Goal: Manage account settings

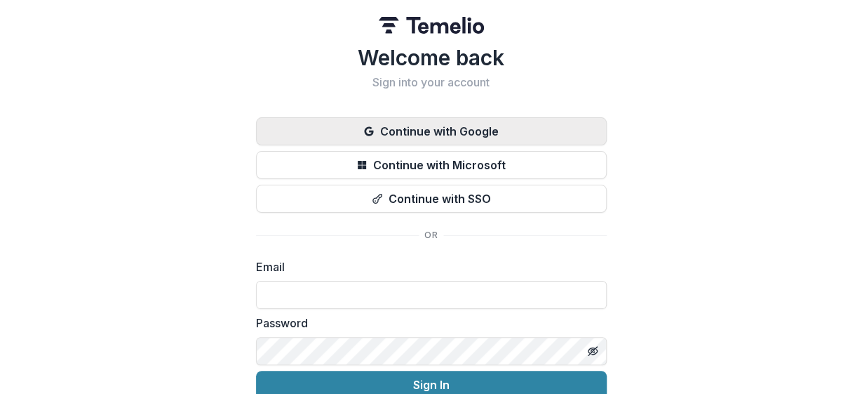
click at [406, 133] on button "Continue with Google" at bounding box center [431, 131] width 351 height 28
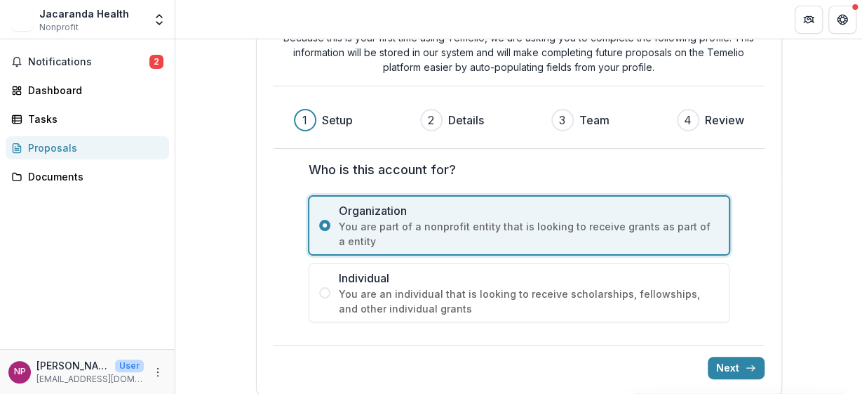
scroll to position [88, 0]
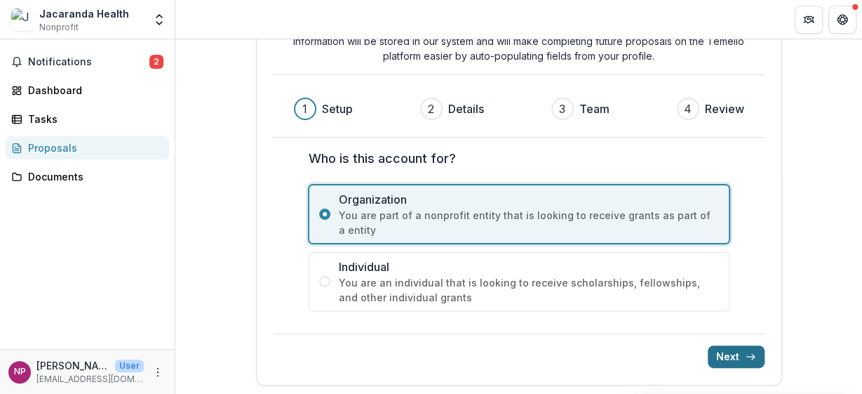
click at [723, 349] on button "Next" at bounding box center [736, 356] width 57 height 22
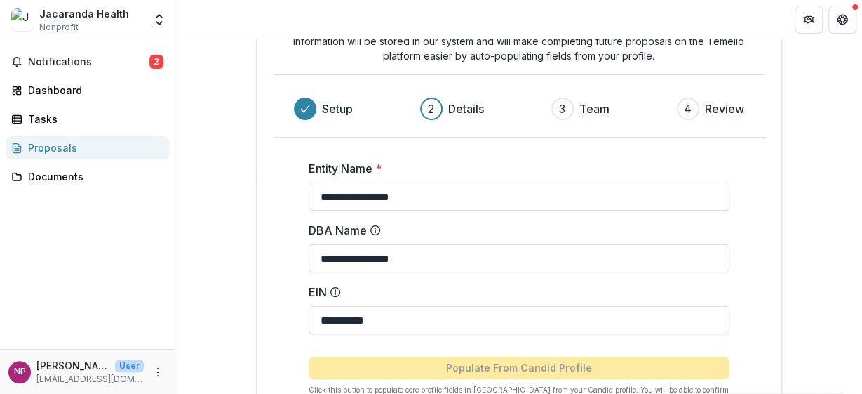
scroll to position [184, 0]
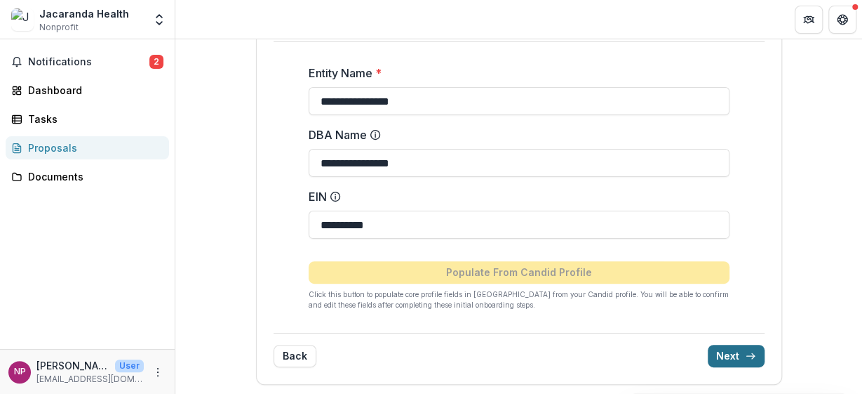
click at [740, 349] on button "Next" at bounding box center [736, 356] width 57 height 22
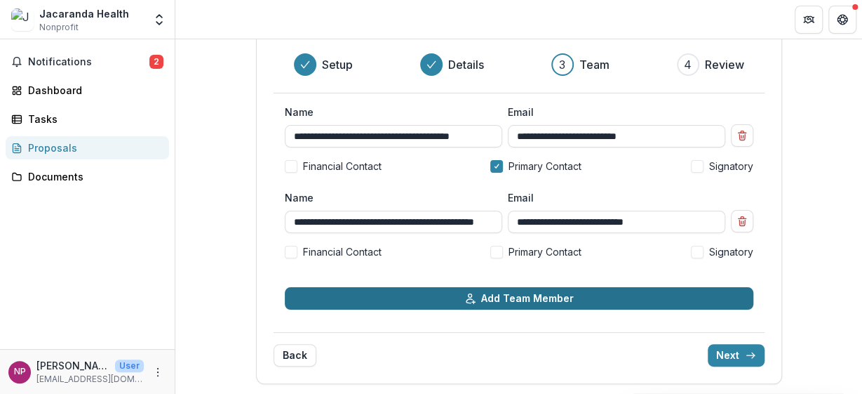
click at [492, 303] on button "Add Team Member" at bounding box center [519, 298] width 469 height 22
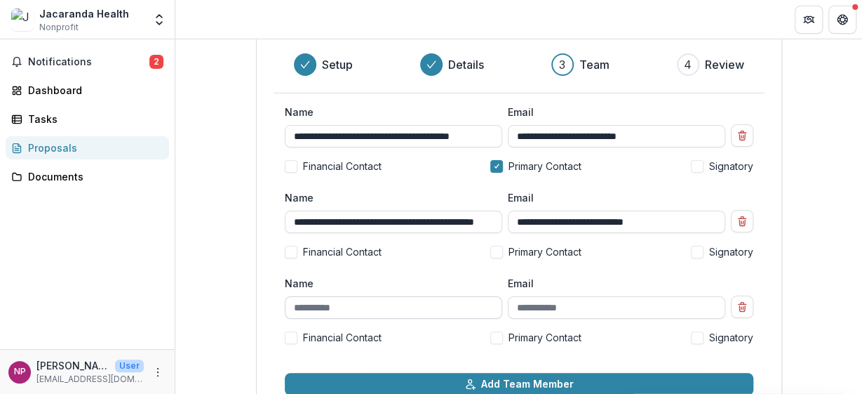
click at [378, 311] on input "Name" at bounding box center [394, 307] width 218 height 22
type input "*"
type input "**********"
click at [529, 307] on input "Email" at bounding box center [617, 307] width 218 height 22
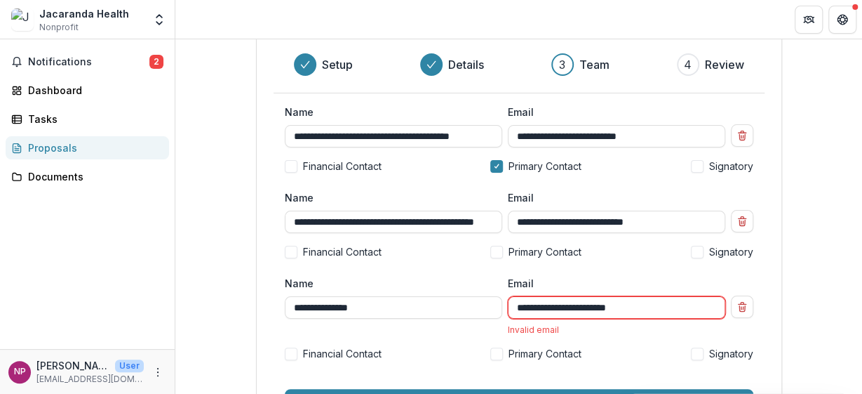
click at [589, 335] on div "**********" at bounding box center [519, 324] width 469 height 96
click at [596, 322] on div "**********" at bounding box center [617, 305] width 218 height 59
click at [600, 305] on input "**********" at bounding box center [617, 307] width 218 height 22
click at [669, 300] on input "**********" at bounding box center [617, 307] width 218 height 22
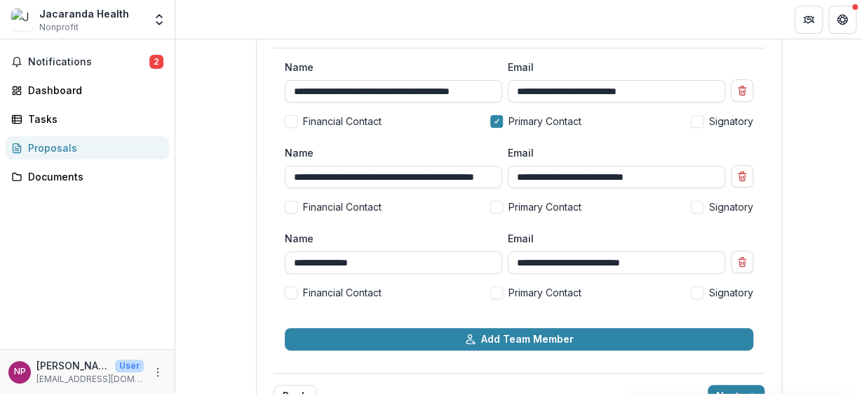
scroll to position [194, 0]
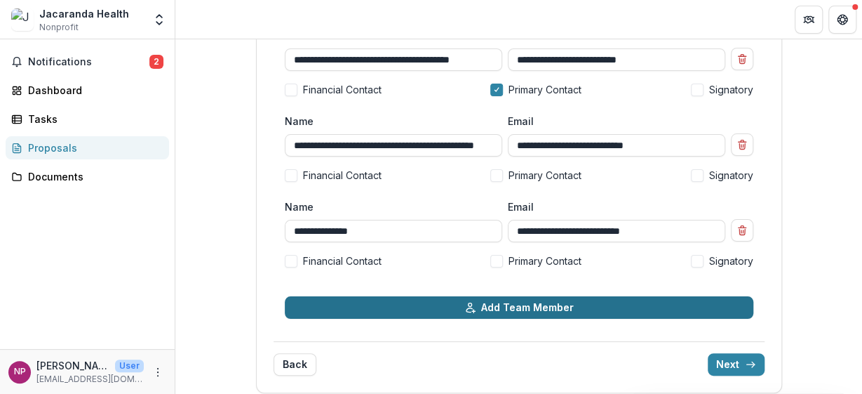
type input "**********"
click at [438, 308] on button "Add Team Member" at bounding box center [519, 307] width 469 height 22
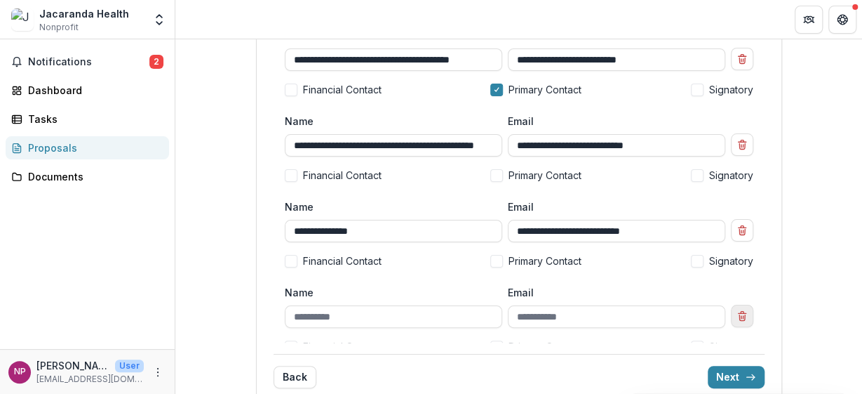
click at [742, 314] on icon "Remove team member" at bounding box center [742, 315] width 11 height 11
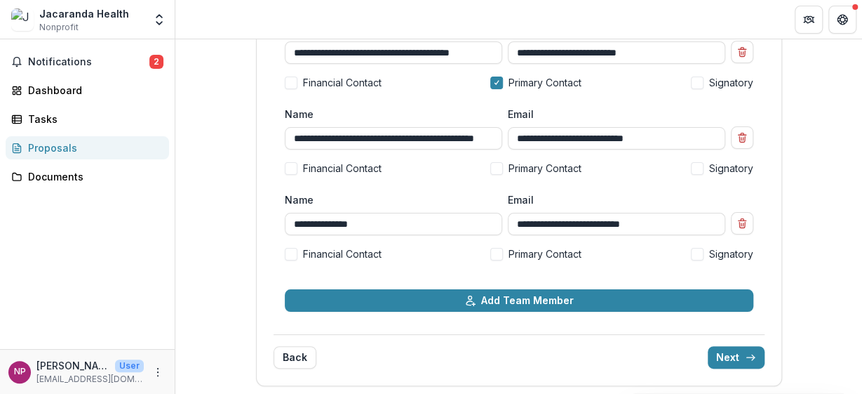
scroll to position [203, 0]
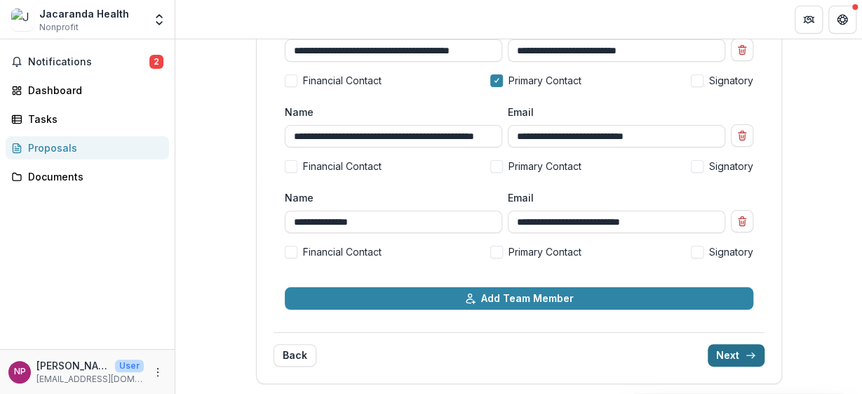
click at [725, 354] on button "Next" at bounding box center [736, 355] width 57 height 22
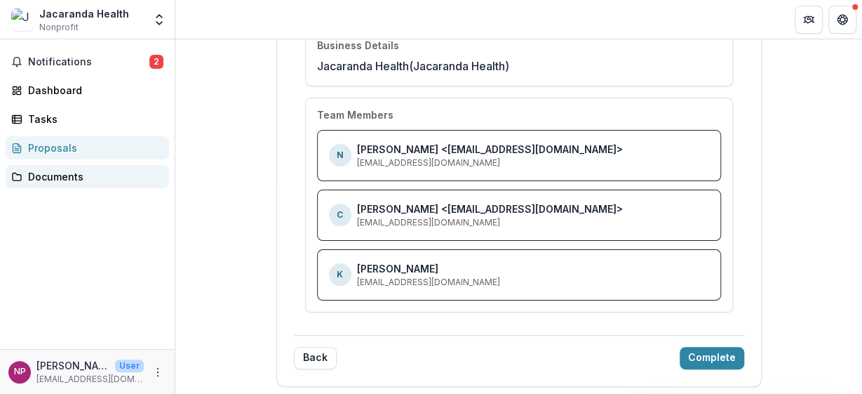
click at [40, 185] on link "Documents" at bounding box center [87, 176] width 163 height 23
click at [46, 178] on div "Documents" at bounding box center [93, 176] width 130 height 15
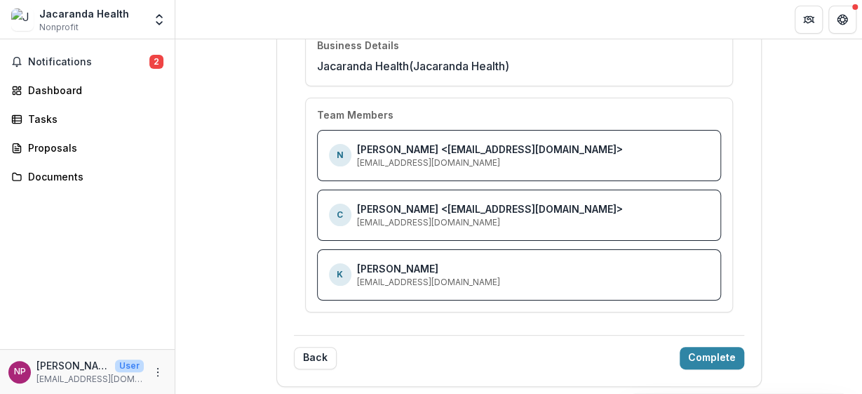
click at [753, 353] on div "Welcome to [PERSON_NAME]! Review your account information before completing the…" at bounding box center [519, 129] width 486 height 516
click at [703, 347] on button "Complete" at bounding box center [712, 358] width 65 height 22
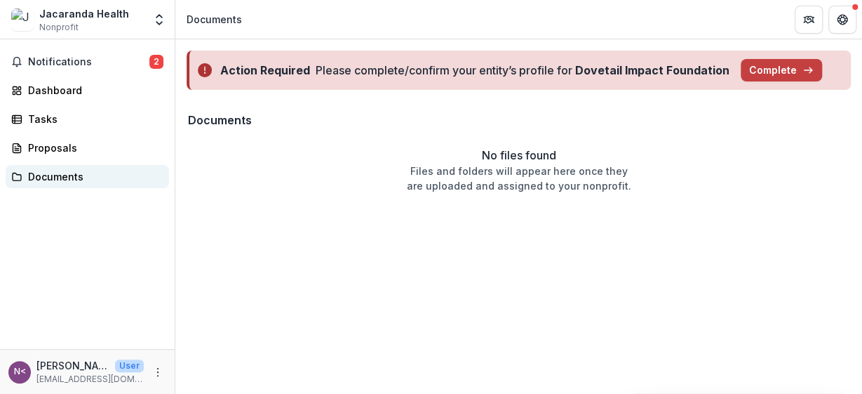
click at [39, 173] on div "Documents" at bounding box center [93, 176] width 130 height 15
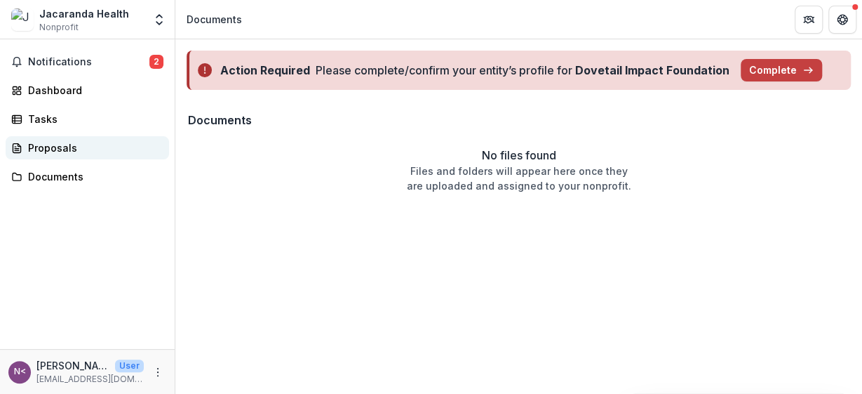
click at [48, 151] on div "Proposals" at bounding box center [93, 147] width 130 height 15
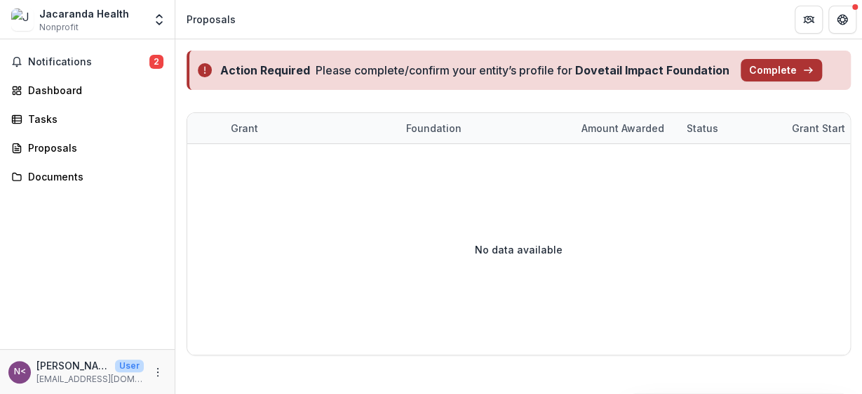
click at [764, 68] on button "Complete" at bounding box center [781, 70] width 81 height 22
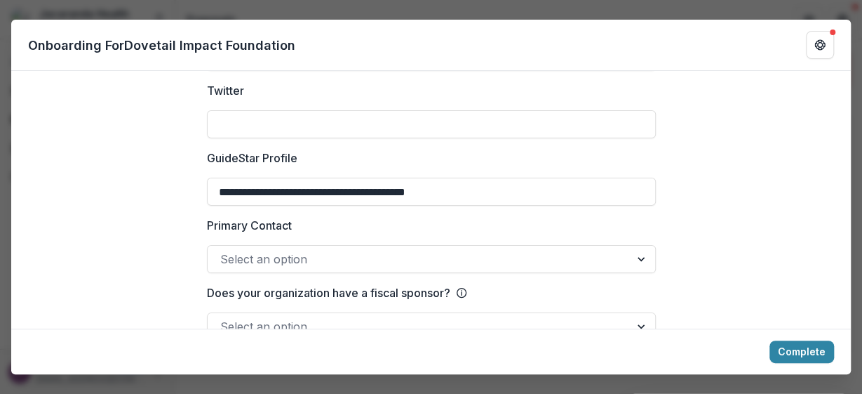
scroll to position [2076, 0]
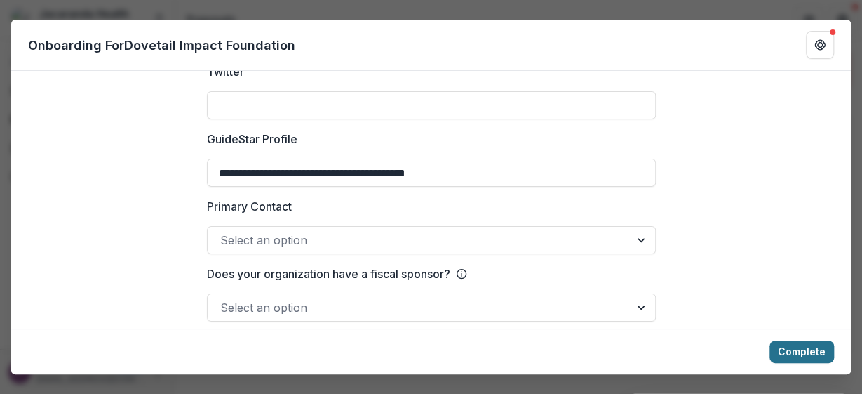
click at [782, 350] on button "Complete" at bounding box center [802, 351] width 65 height 22
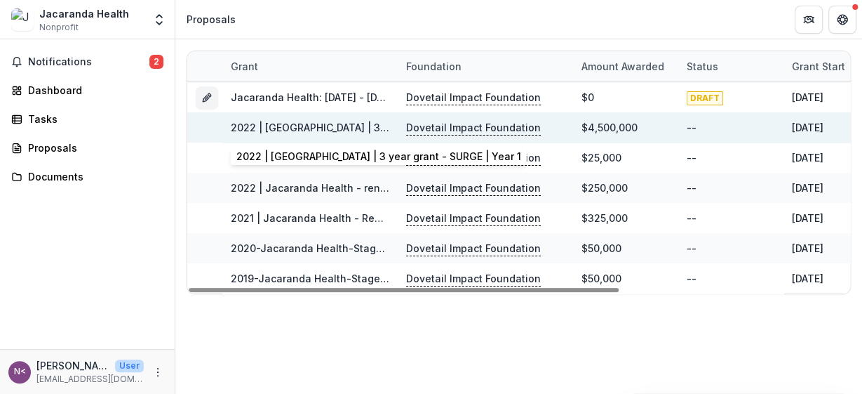
click at [291, 131] on link "2022 | [GEOGRAPHIC_DATA] | 3 year grant - SURGE | Year 1" at bounding box center [373, 127] width 285 height 12
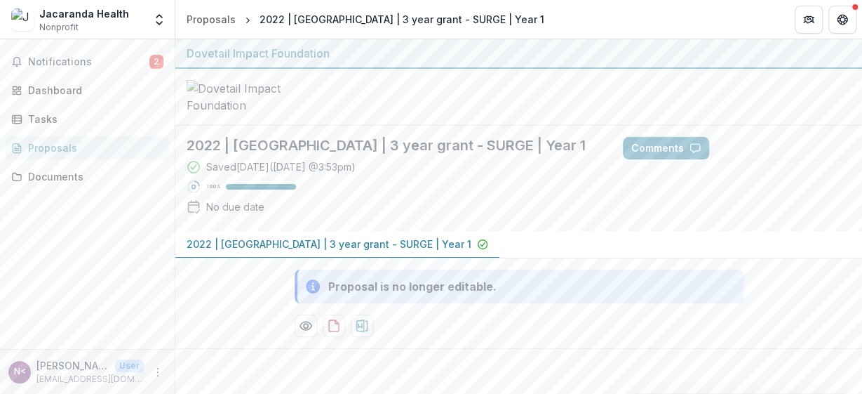
scroll to position [6, 0]
click at [279, 249] on p "2022 | [GEOGRAPHIC_DATA] | 3 year grant - SURGE | Year 1" at bounding box center [329, 243] width 285 height 15
click at [34, 60] on span "Notifications" at bounding box center [88, 62] width 121 height 12
click at [59, 107] on link "Tasks" at bounding box center [87, 118] width 163 height 23
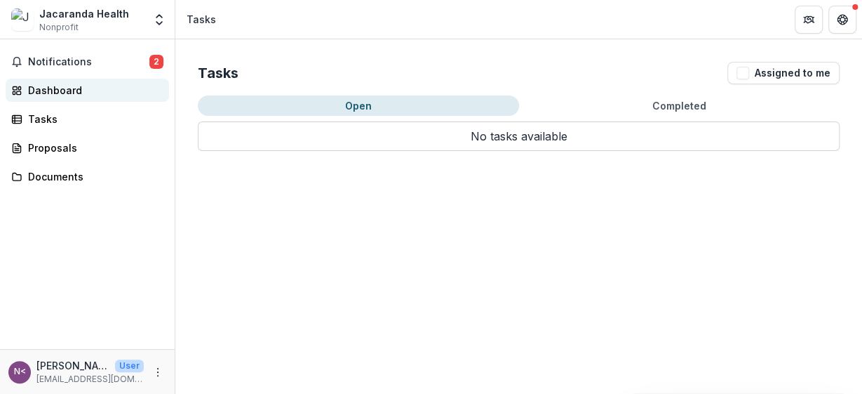
click at [58, 98] on link "Dashboard" at bounding box center [87, 90] width 163 height 23
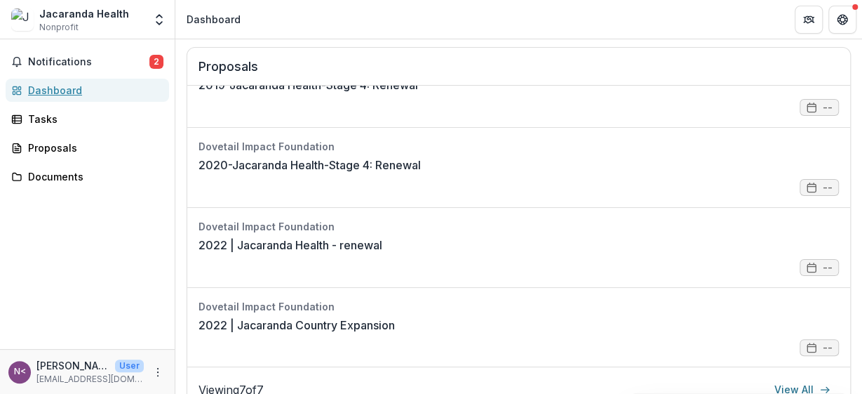
scroll to position [76, 0]
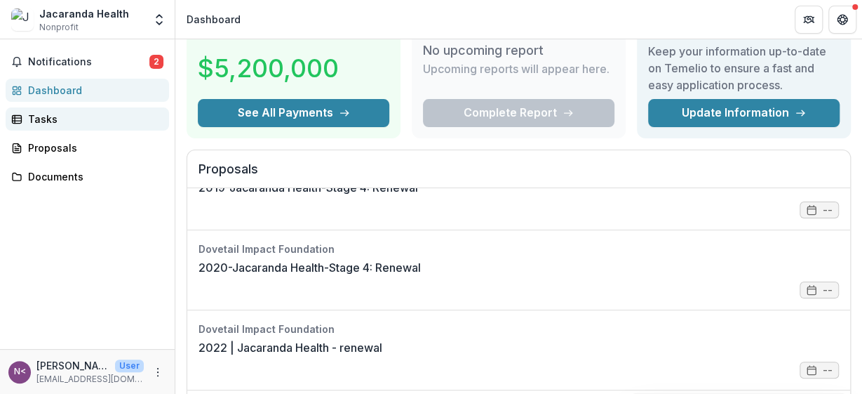
click at [43, 119] on div "Tasks" at bounding box center [93, 119] width 130 height 15
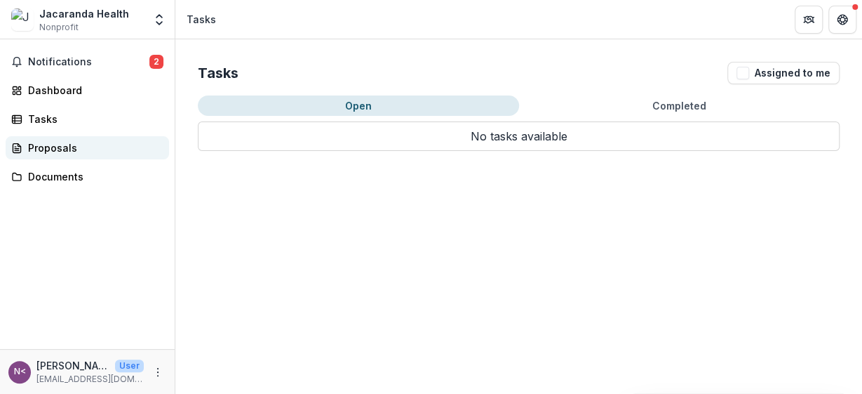
click at [54, 151] on div "Proposals" at bounding box center [93, 147] width 130 height 15
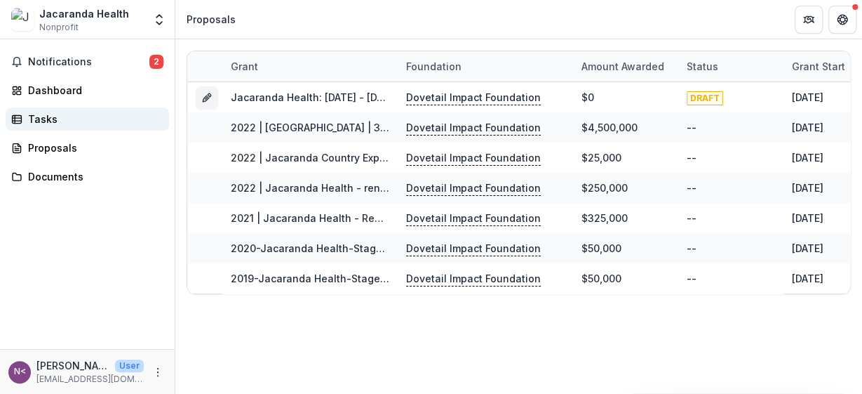
click at [61, 123] on div "Tasks" at bounding box center [93, 119] width 130 height 15
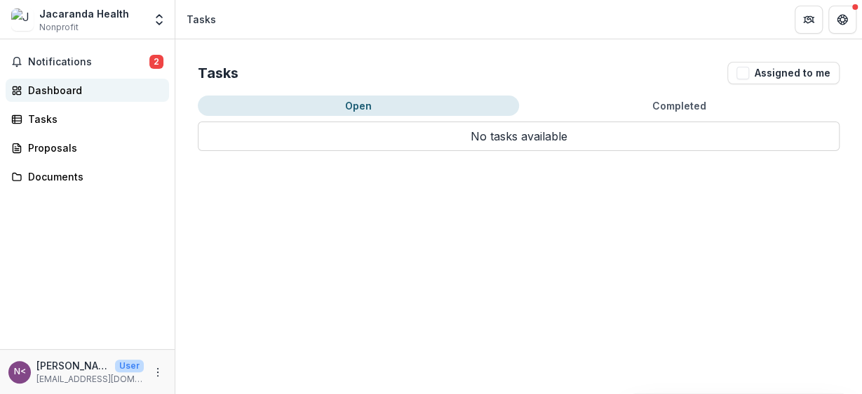
click at [71, 98] on link "Dashboard" at bounding box center [87, 90] width 163 height 23
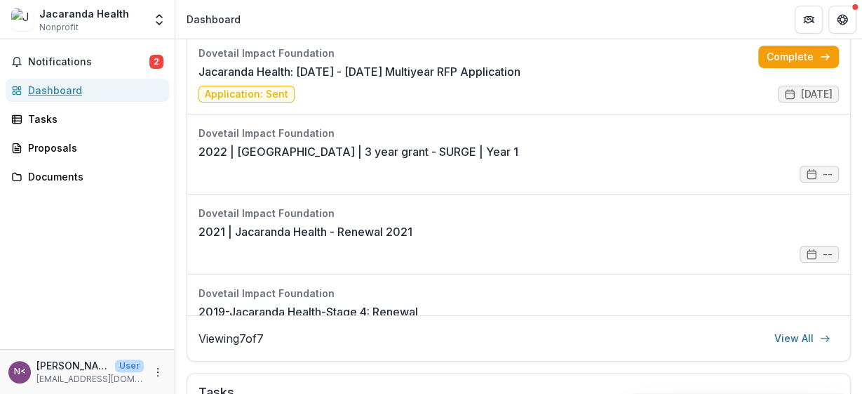
scroll to position [230, 0]
click at [281, 154] on link "2022 | [GEOGRAPHIC_DATA] | 3 year grant - SURGE | Year 1" at bounding box center [359, 151] width 320 height 17
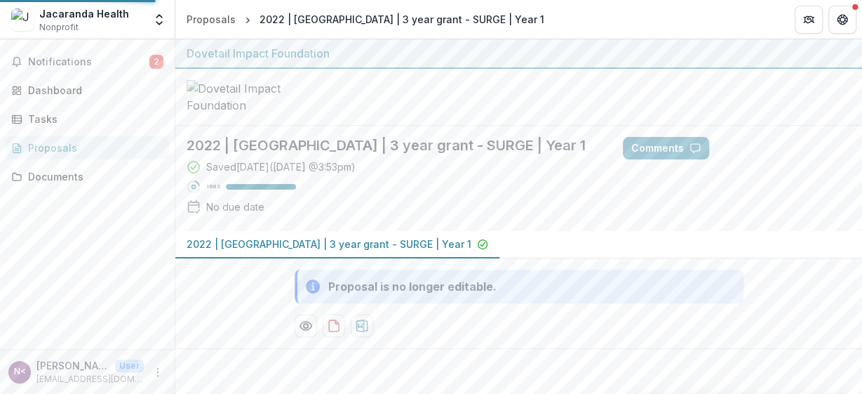
scroll to position [6, 0]
click at [308, 248] on p "2022 | [GEOGRAPHIC_DATA] | 3 year grant - SURGE | Year 1" at bounding box center [329, 243] width 285 height 15
click at [360, 248] on p "2022 | [GEOGRAPHIC_DATA] | 3 year grant - SURGE | Year 1" at bounding box center [329, 243] width 285 height 15
click at [469, 253] on div "2022 | [GEOGRAPHIC_DATA] | 3 year grant - SURGE | Year 1" at bounding box center [518, 244] width 687 height 27
click at [60, 172] on div "Documents" at bounding box center [93, 176] width 130 height 15
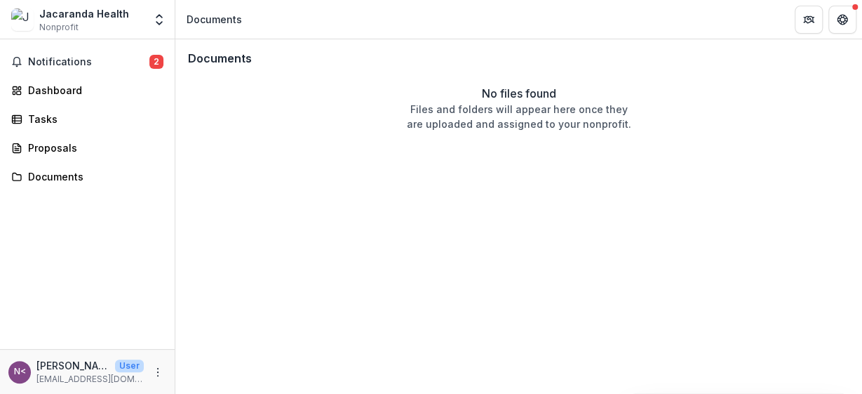
click at [60, 15] on div "Jacaranda Health" at bounding box center [84, 13] width 90 height 15
click at [165, 23] on icon "Open entity switcher" at bounding box center [159, 20] width 14 height 14
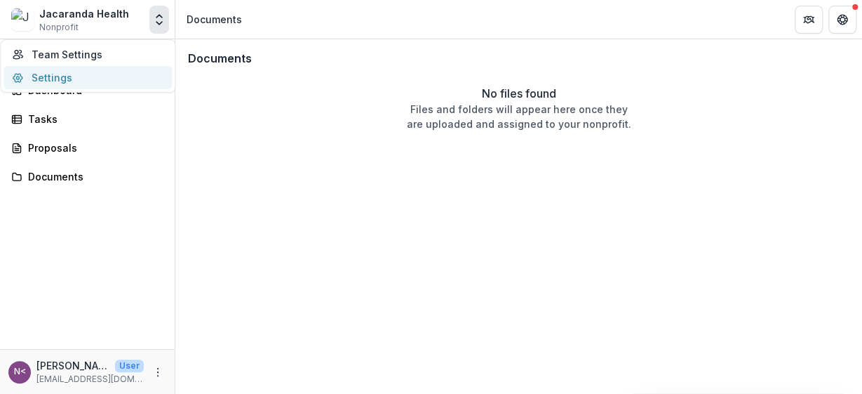
click at [96, 74] on link "Settings" at bounding box center [88, 77] width 168 height 23
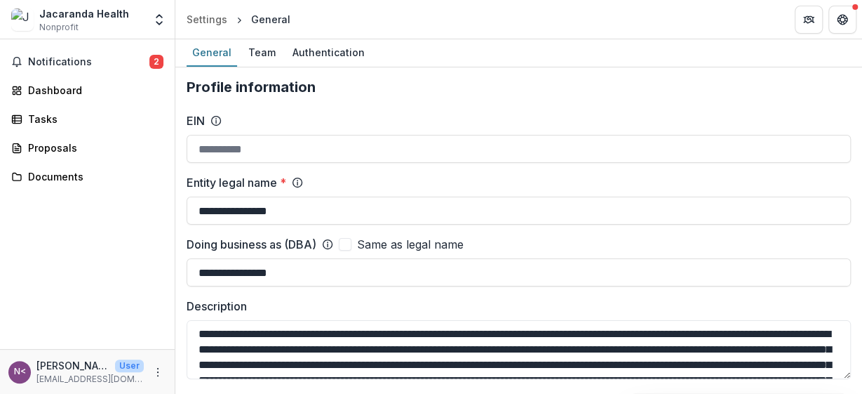
type input "**********"
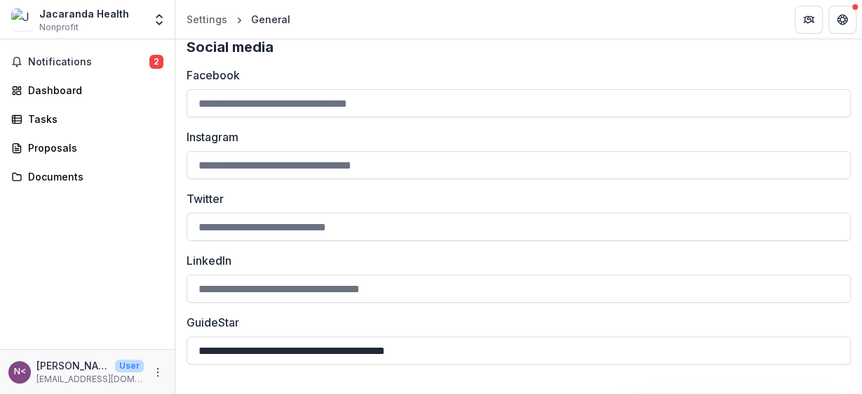
scroll to position [2073, 0]
